Goal: Information Seeking & Learning: Learn about a topic

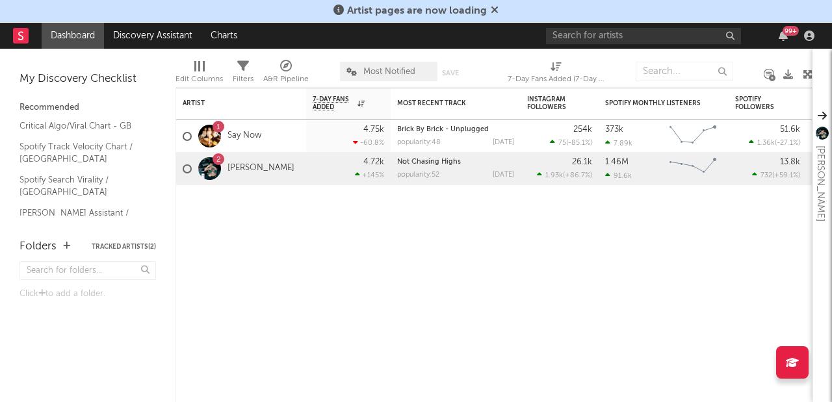
click at [488, 10] on span "Artist pages are now loading" at bounding box center [415, 11] width 165 height 16
click at [491, 10] on icon at bounding box center [495, 10] width 8 height 10
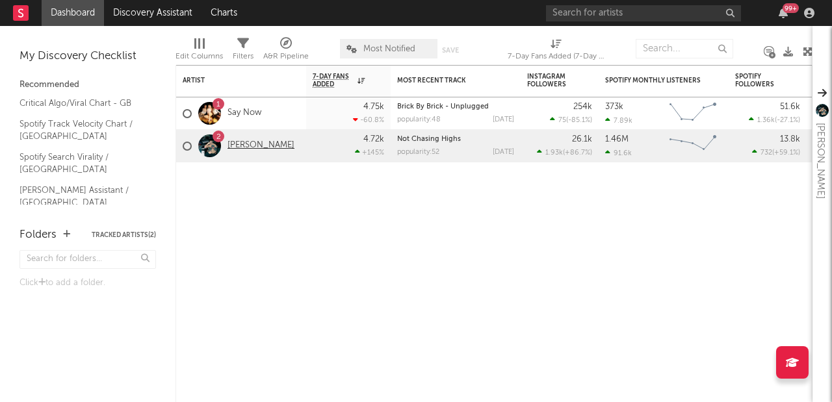
click at [237, 146] on link "[PERSON_NAME]" at bounding box center [260, 145] width 67 height 11
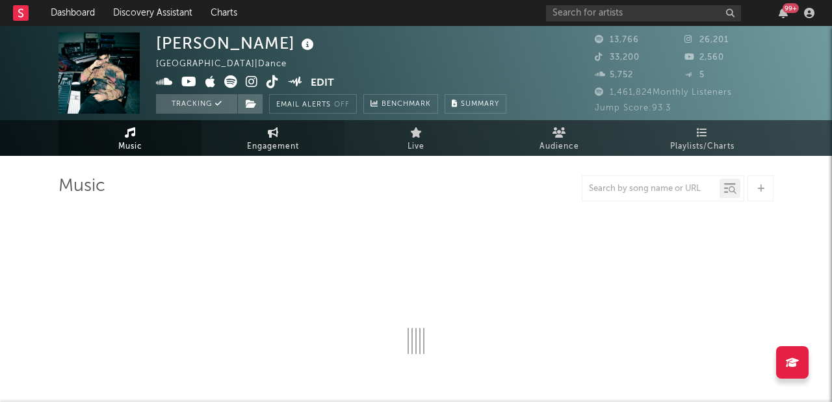
select select "6m"
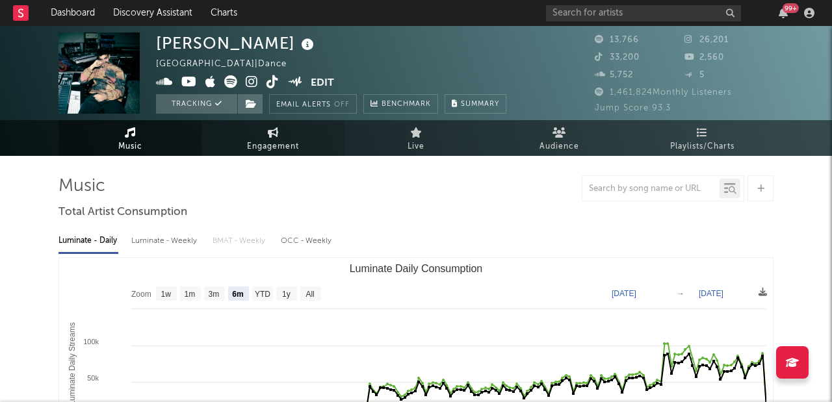
click at [285, 138] on link "Engagement" at bounding box center [272, 138] width 143 height 36
select select "1w"
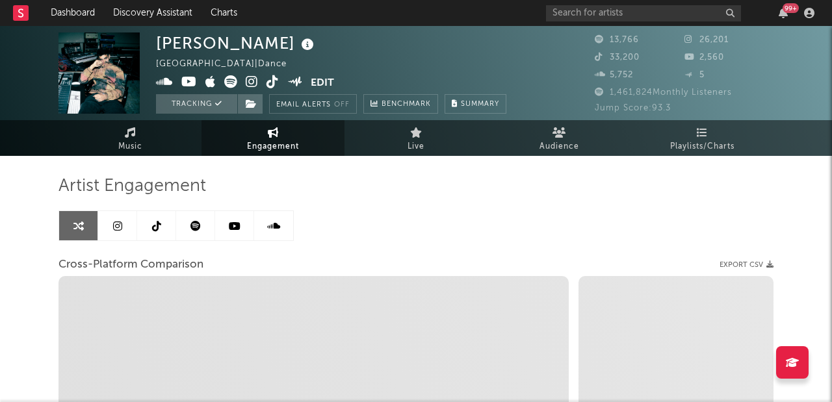
select select "1m"
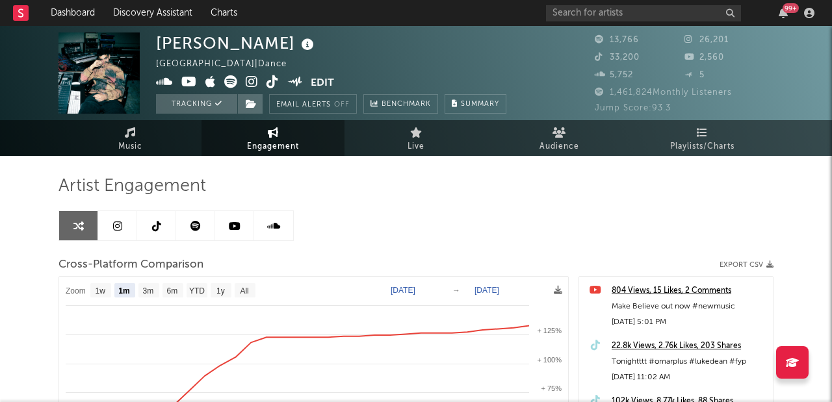
click at [122, 227] on link at bounding box center [117, 225] width 39 height 29
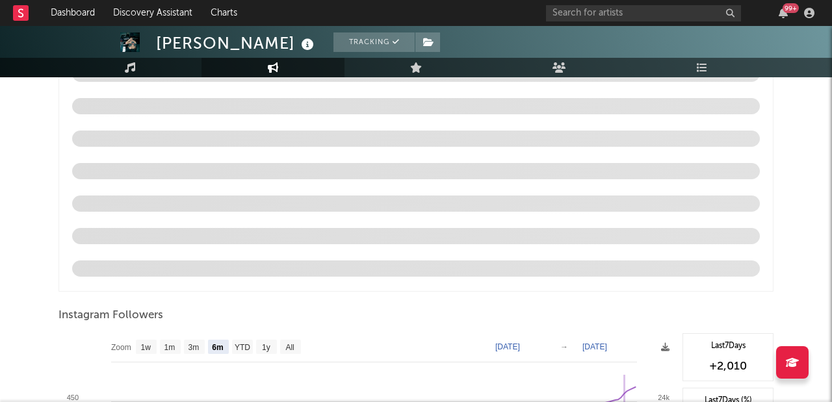
scroll to position [1433, 0]
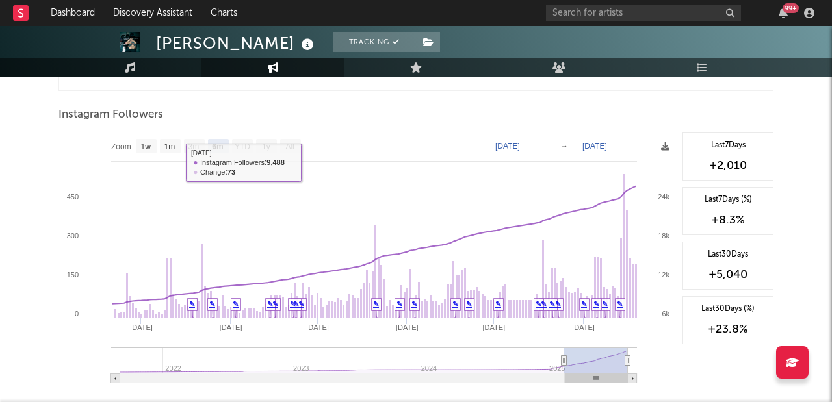
click at [140, 138] on rect at bounding box center [366, 263] width 617 height 260
click at [144, 144] on text "1w" at bounding box center [146, 146] width 10 height 9
select select "1w"
type input "[DATE]"
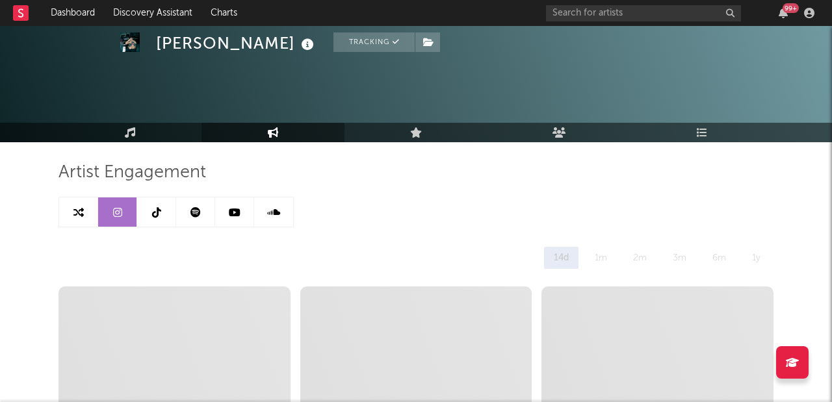
scroll to position [0, 0]
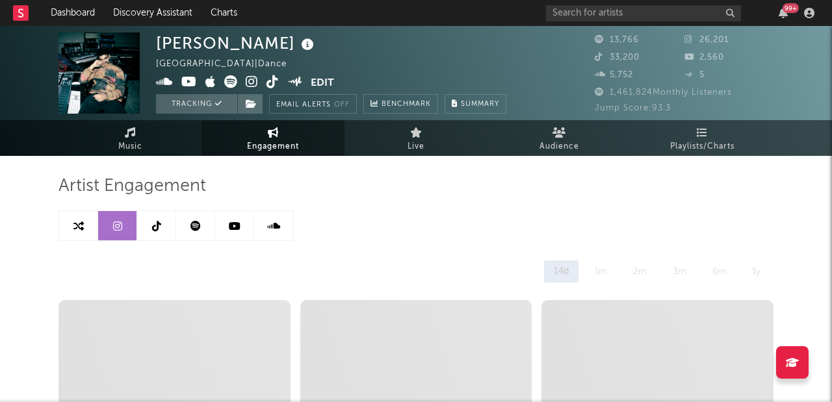
click at [159, 229] on icon at bounding box center [156, 226] width 9 height 10
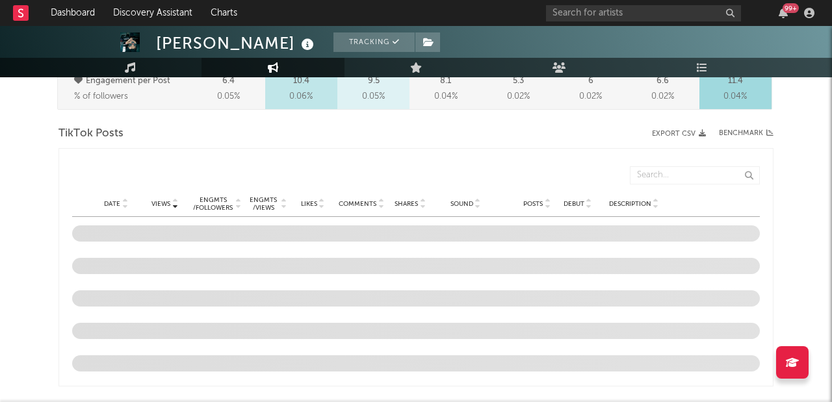
select select "6m"
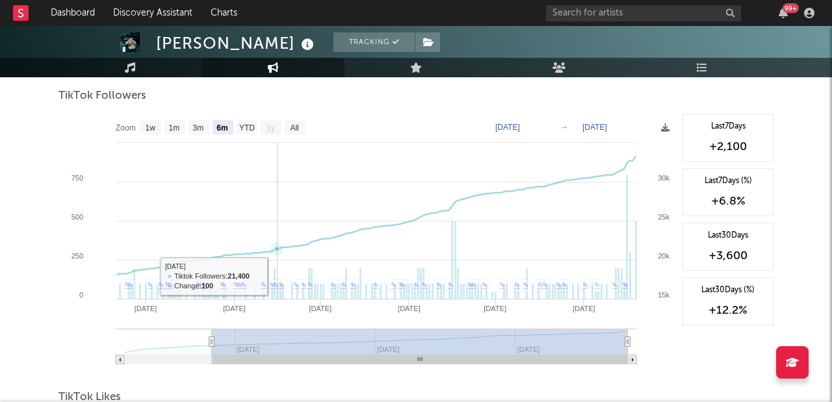
scroll to position [1219, 0]
click at [152, 132] on text "1w" at bounding box center [151, 128] width 10 height 9
select select "1w"
type input "[DATE]"
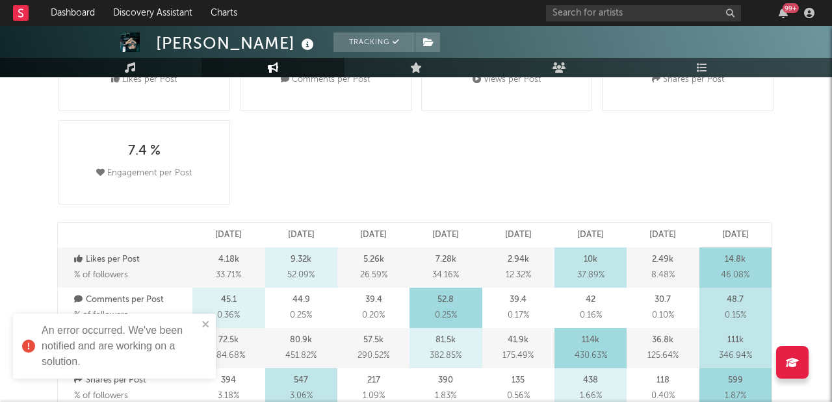
scroll to position [0, 0]
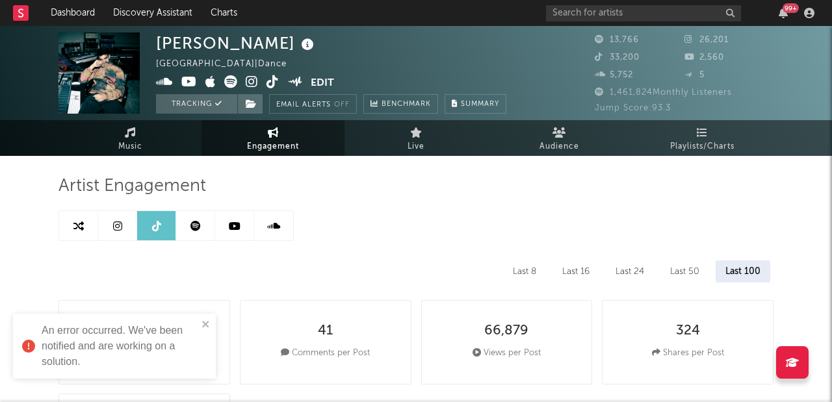
click at [238, 230] on icon at bounding box center [235, 226] width 12 height 10
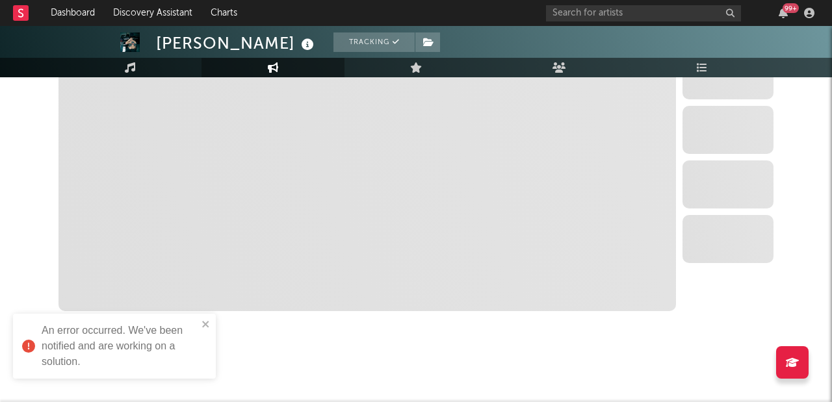
select select "6m"
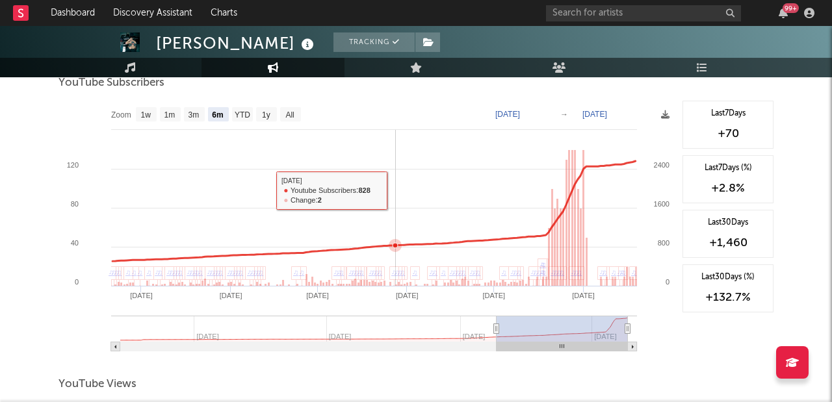
scroll to position [1063, 0]
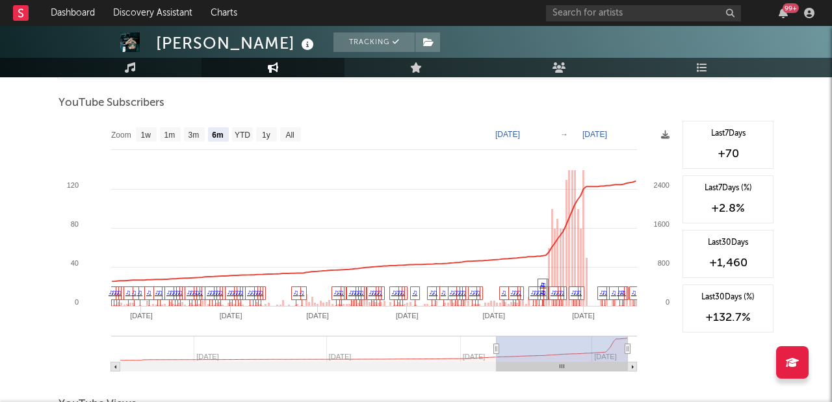
click at [112, 134] on text "Zoom" at bounding box center [121, 135] width 20 height 9
click at [148, 131] on text "1w" at bounding box center [146, 135] width 10 height 9
select select "1w"
type input "[DATE]"
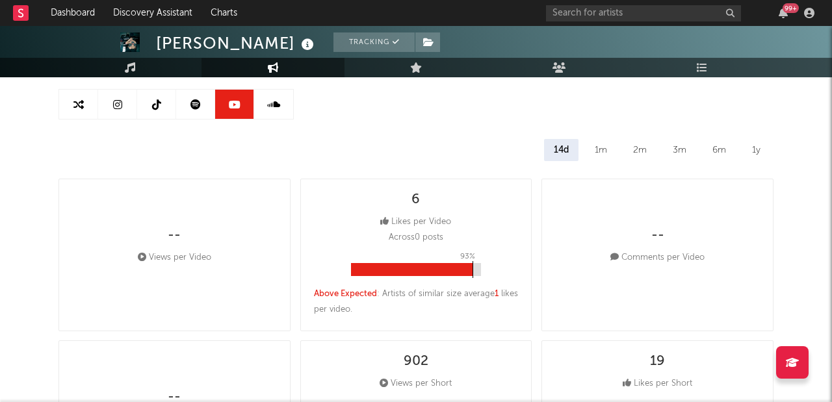
scroll to position [0, 0]
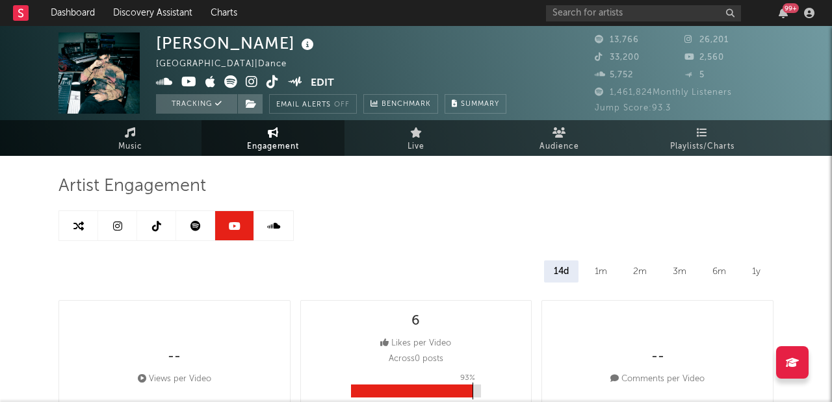
click at [196, 226] on icon at bounding box center [195, 226] width 10 height 10
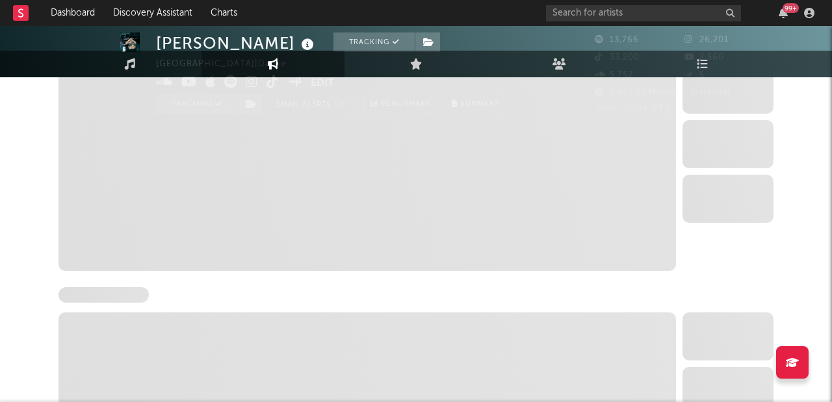
select select "6m"
select select "1w"
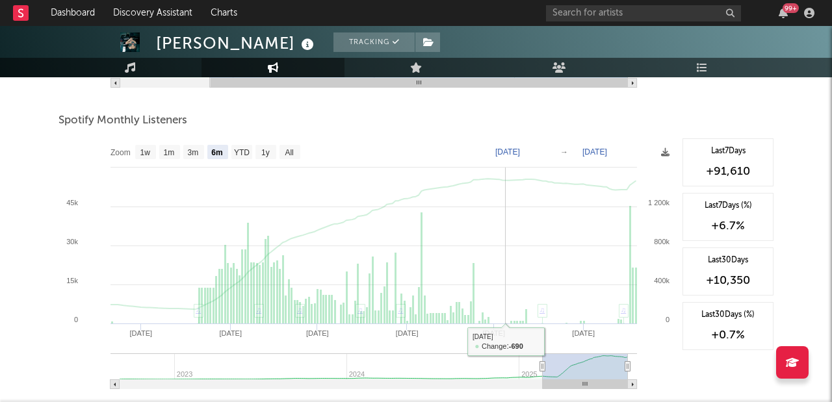
scroll to position [443, 0]
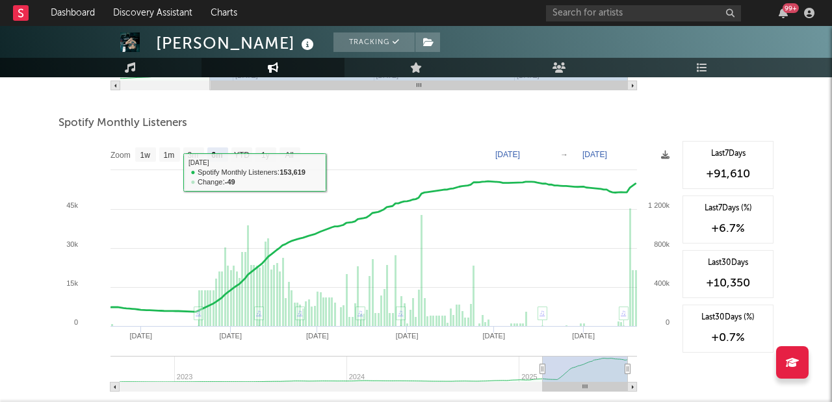
drag, startPoint x: 147, startPoint y: 162, endPoint x: 155, endPoint y: 162, distance: 8.4
click at [147, 162] on rect at bounding box center [366, 271] width 617 height 260
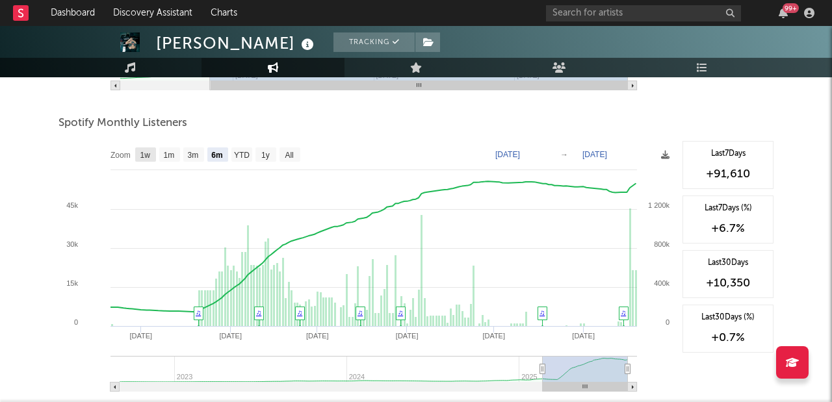
click at [145, 157] on text "1w" at bounding box center [145, 155] width 10 height 9
select select "1w"
type input "[DATE]"
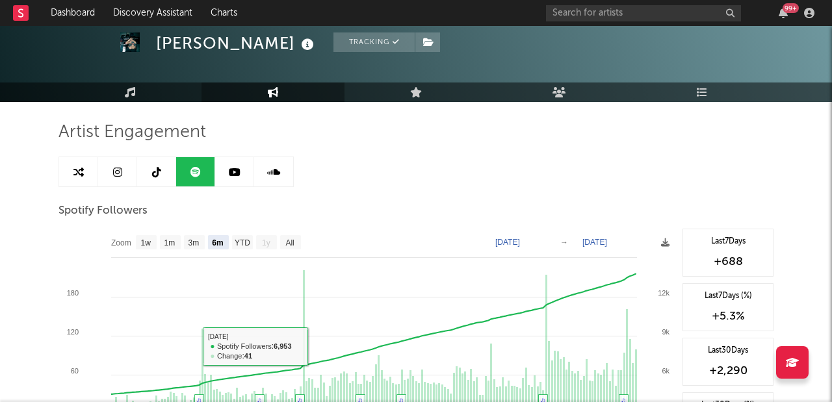
scroll to position [69, 0]
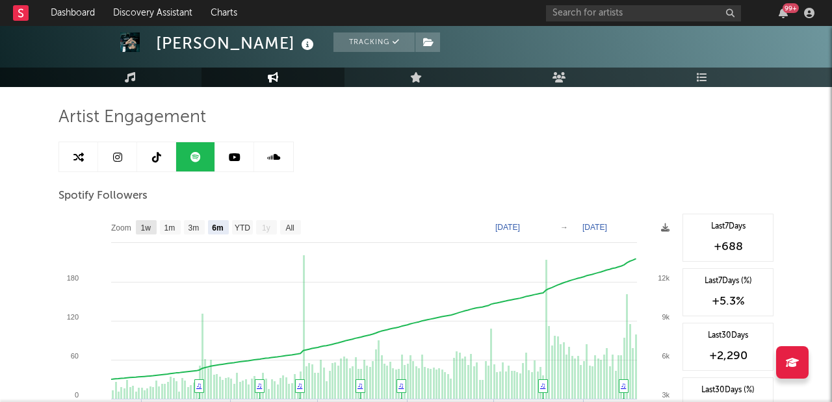
click at [151, 227] on text "1w" at bounding box center [146, 228] width 10 height 9
select select "1w"
type input "[DATE]"
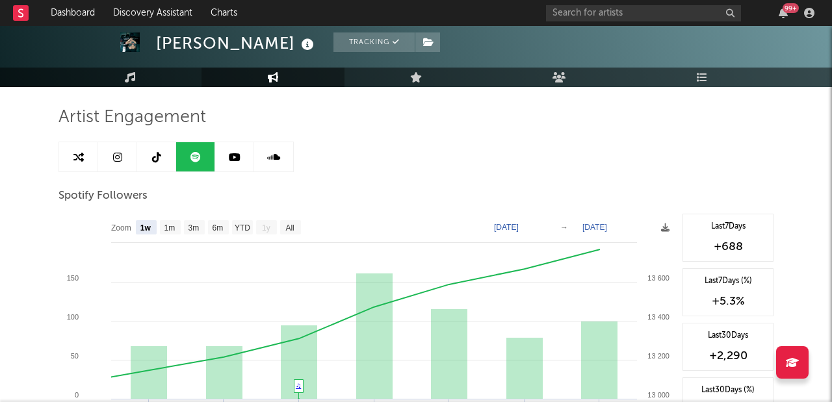
drag, startPoint x: 234, startPoint y: 160, endPoint x: 604, endPoint y: 1, distance: 402.4
click at [234, 160] on icon at bounding box center [235, 157] width 12 height 10
select select "6m"
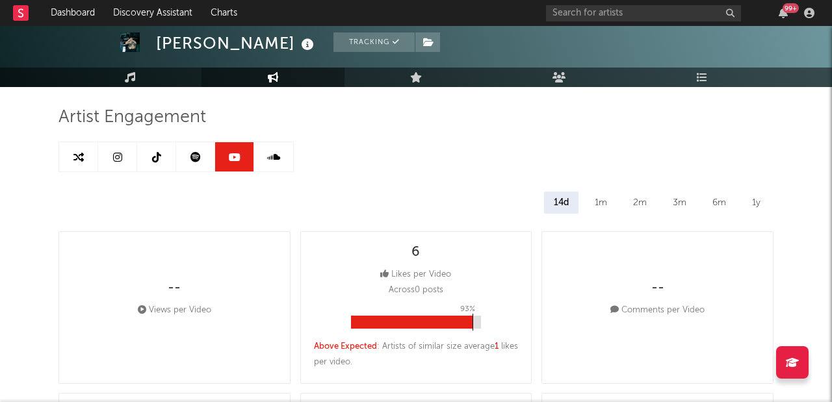
drag, startPoint x: 274, startPoint y: 151, endPoint x: 287, endPoint y: 155, distance: 13.0
click at [275, 152] on icon at bounding box center [273, 157] width 13 height 10
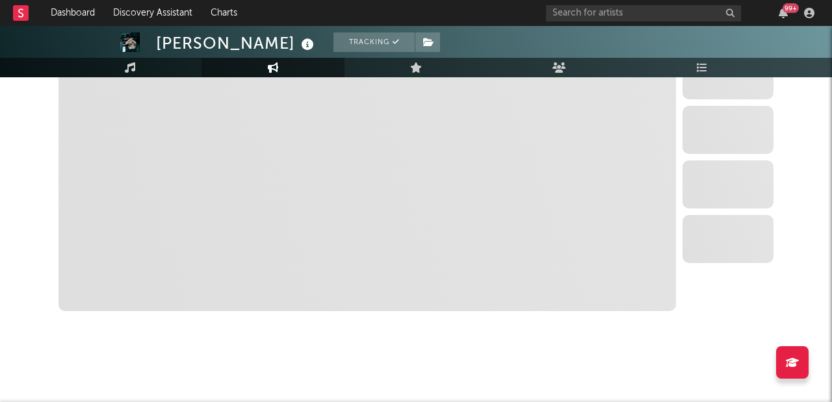
select select "6m"
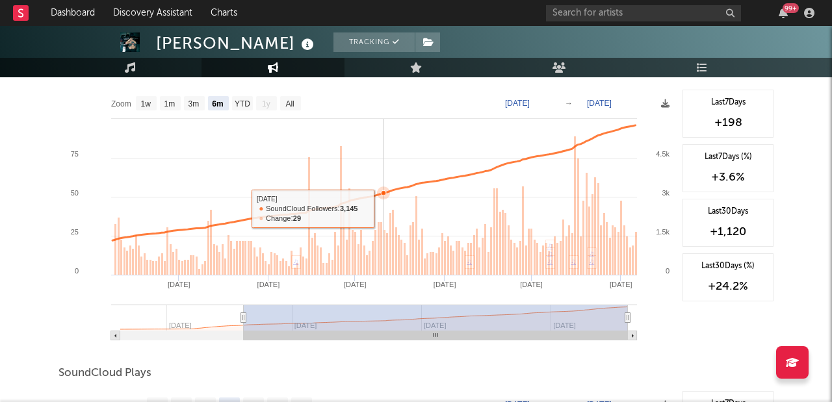
scroll to position [810, 0]
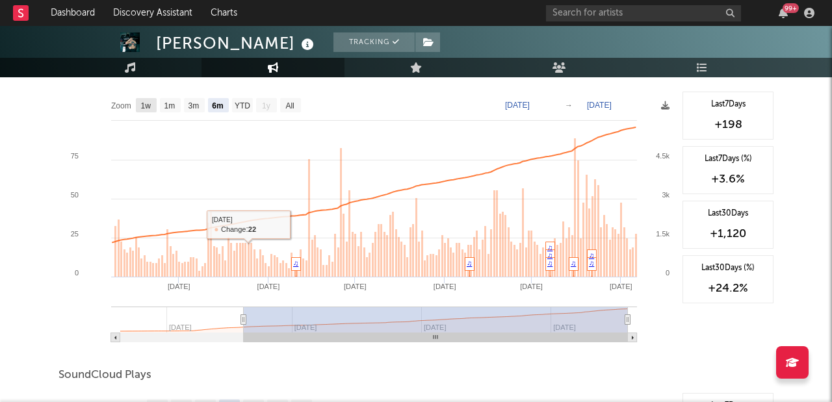
drag, startPoint x: 152, startPoint y: 106, endPoint x: 165, endPoint y: 108, distance: 13.1
click at [151, 106] on rect at bounding box center [146, 105] width 21 height 14
select select "1w"
type input "[DATE]"
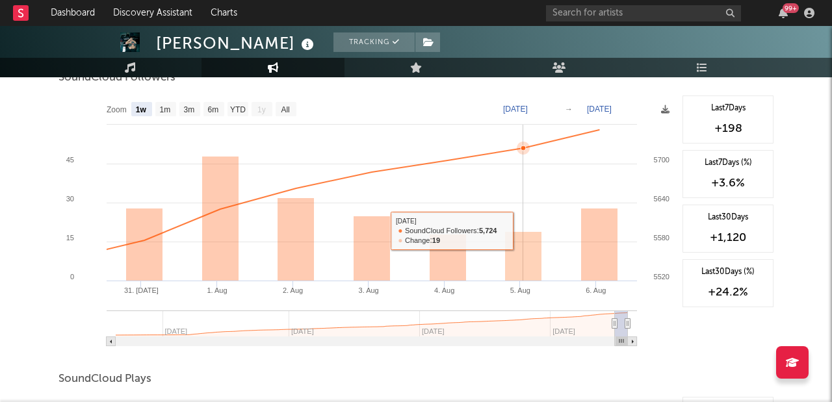
scroll to position [809, 0]
